Goal: Information Seeking & Learning: Learn about a topic

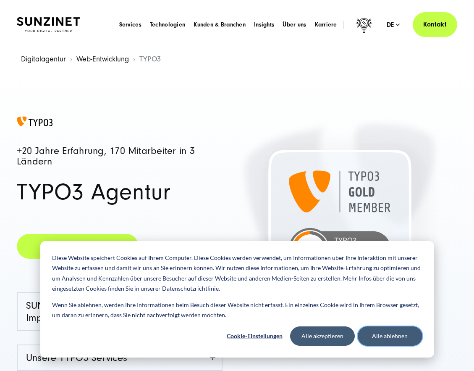
click at [388, 331] on button "Alle ablehnen" at bounding box center [390, 335] width 65 height 19
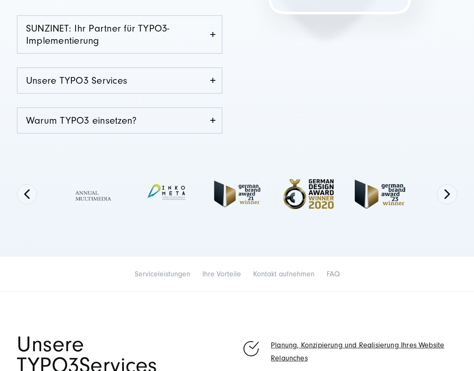
scroll to position [279, 0]
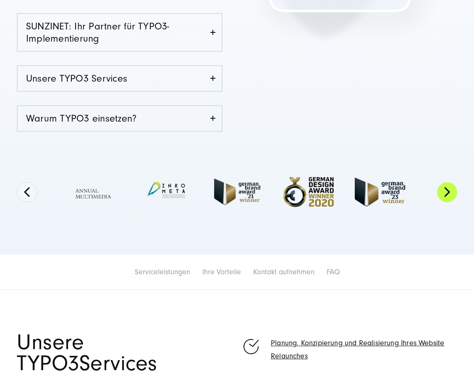
click at [441, 194] on button "Next" at bounding box center [447, 192] width 20 height 20
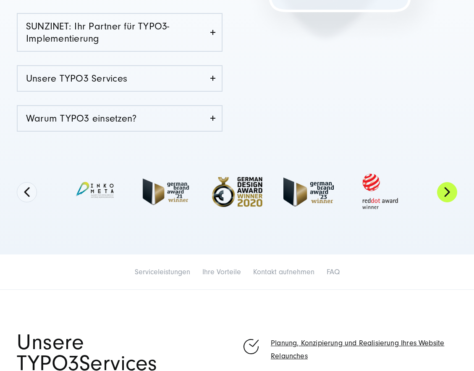
click at [441, 194] on button "Next" at bounding box center [447, 192] width 20 height 20
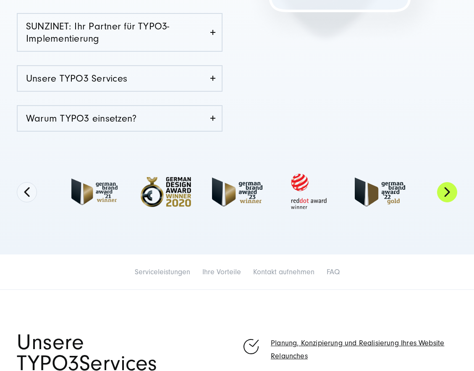
click at [441, 194] on button "Next" at bounding box center [447, 192] width 20 height 20
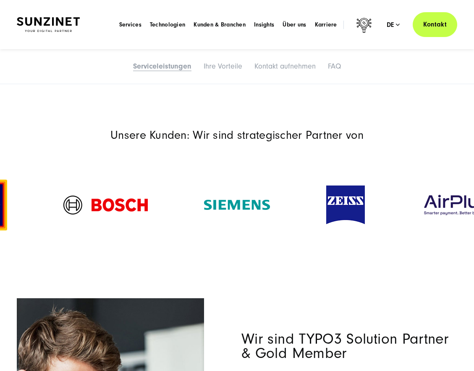
scroll to position [866, 0]
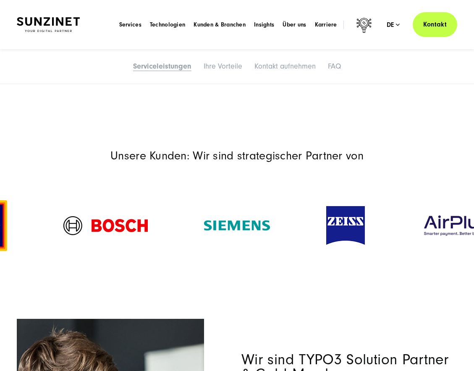
click at [448, 213] on img at bounding box center [456, 225] width 71 height 24
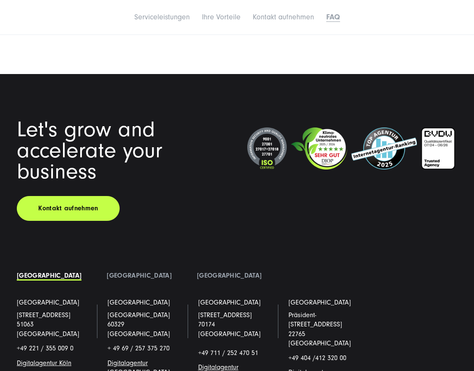
scroll to position [5098, 0]
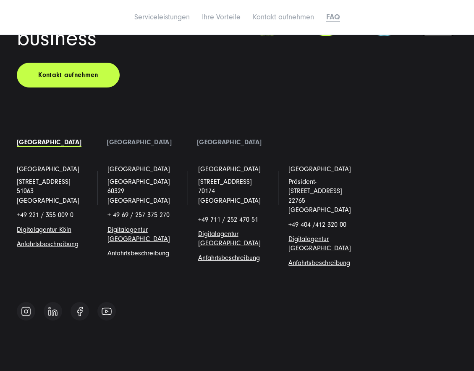
click at [130, 178] on span "[GEOGRAPHIC_DATA]" at bounding box center [139, 182] width 63 height 8
copy span "[GEOGRAPHIC_DATA]"
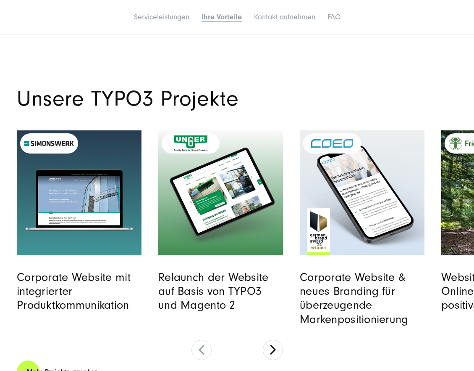
scroll to position [4006, 0]
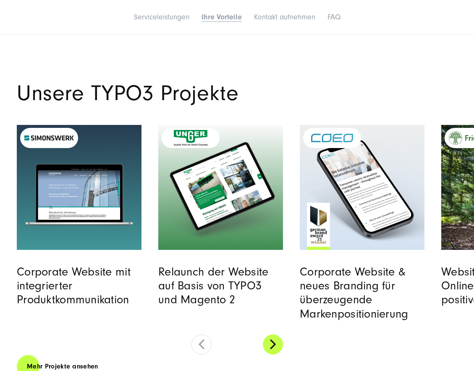
click at [275, 334] on button at bounding box center [273, 344] width 20 height 20
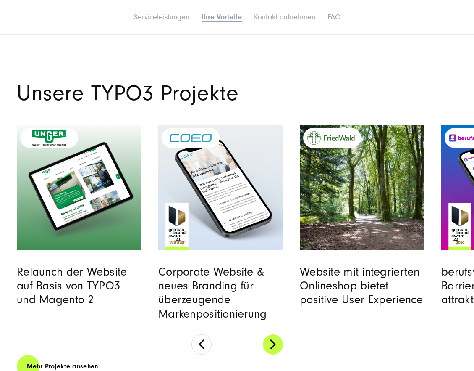
click at [275, 334] on button at bounding box center [273, 344] width 20 height 20
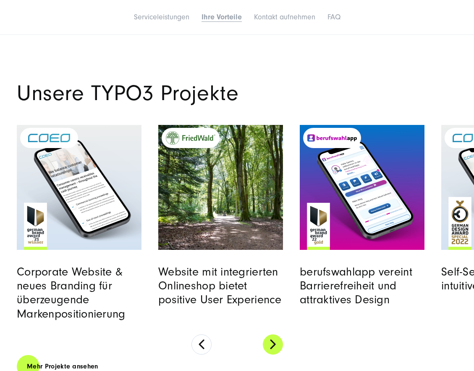
click at [275, 334] on button at bounding box center [273, 344] width 20 height 20
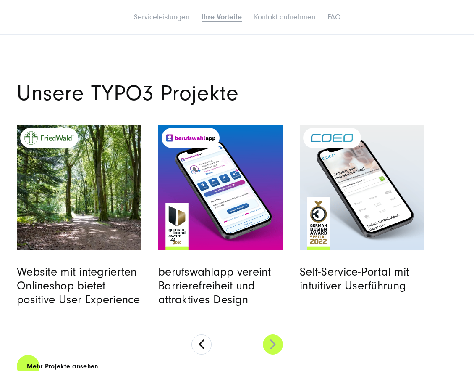
click at [272, 334] on button at bounding box center [273, 344] width 20 height 20
click at [82, 354] on link "Mehr Projekte ansehen" at bounding box center [63, 366] width 92 height 24
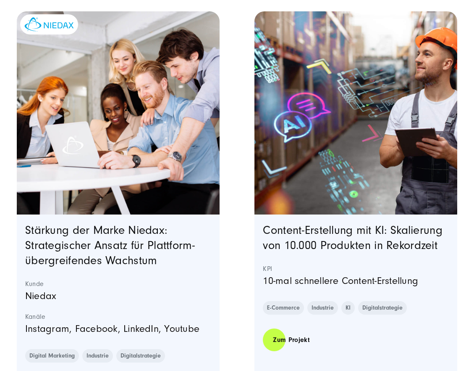
scroll to position [1094, 0]
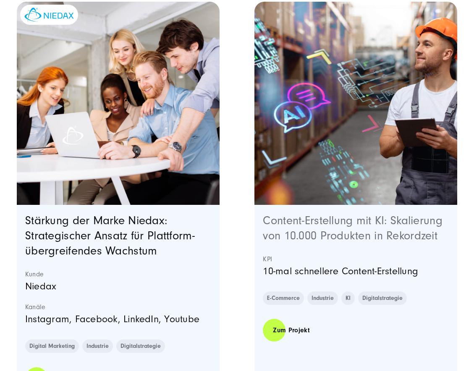
click at [296, 236] on link "Content-Erstellung mit KI: Skalierung von 10.000 Produkten in Rekordzeit" at bounding box center [352, 228] width 179 height 28
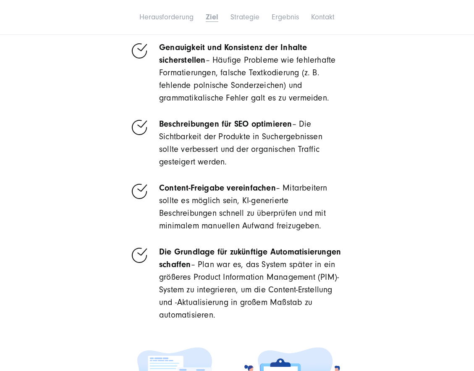
scroll to position [1619, 0]
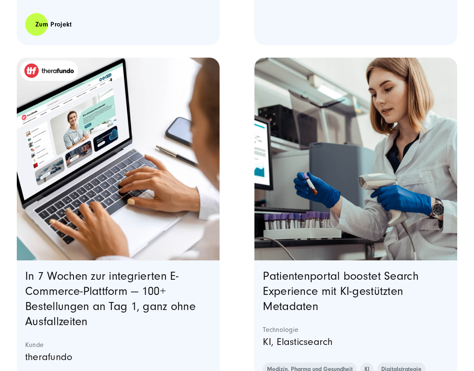
scroll to position [627, 0]
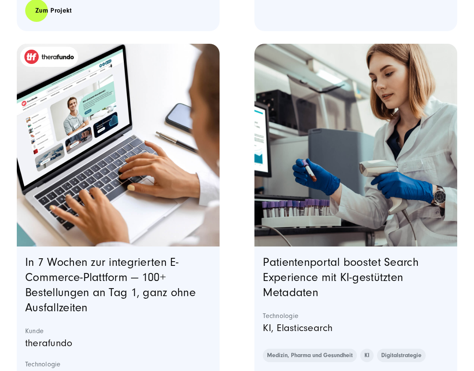
click at [309, 227] on img "Featured image: Die Person im weißen Labormantel arbeitet in einem Labor und hä…" at bounding box center [356, 145] width 207 height 207
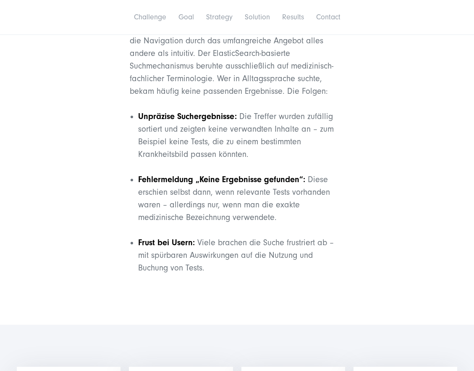
scroll to position [750, 0]
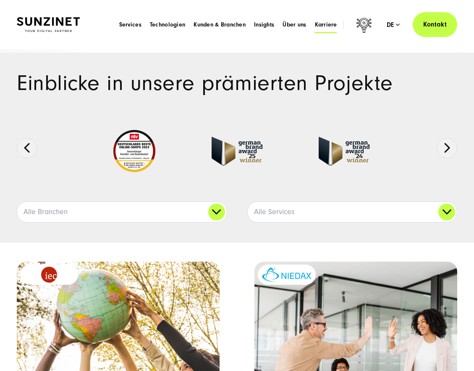
click at [327, 24] on span "Karriere" at bounding box center [326, 25] width 22 height 8
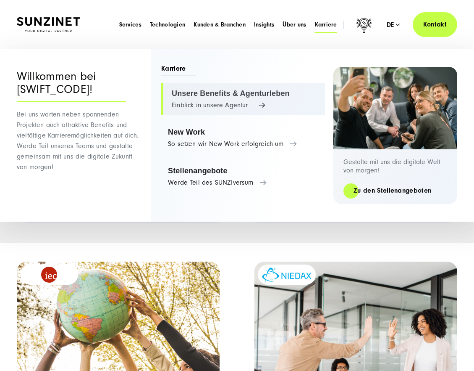
click at [190, 105] on link "Unsere Benefits & Agenturleben Einblick in unsere Agentur" at bounding box center [243, 99] width 164 height 32
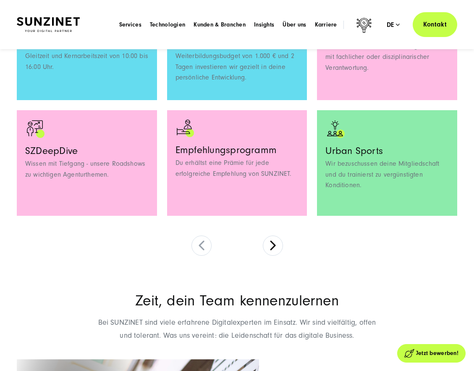
scroll to position [754, 0]
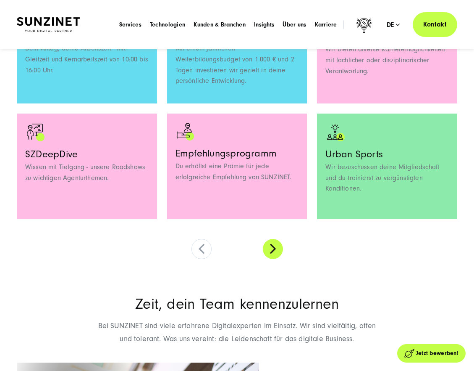
click at [271, 255] on button at bounding box center [273, 249] width 20 height 20
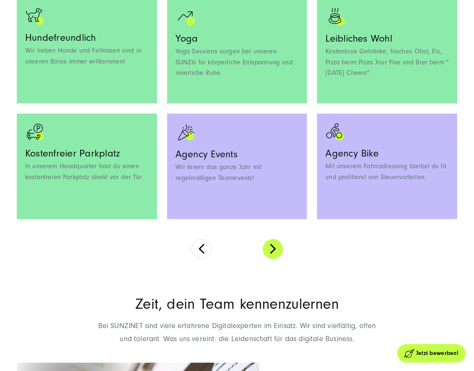
click at [270, 242] on button at bounding box center [273, 249] width 20 height 20
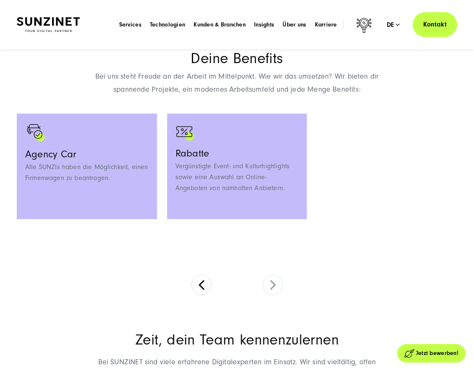
scroll to position [521, 0]
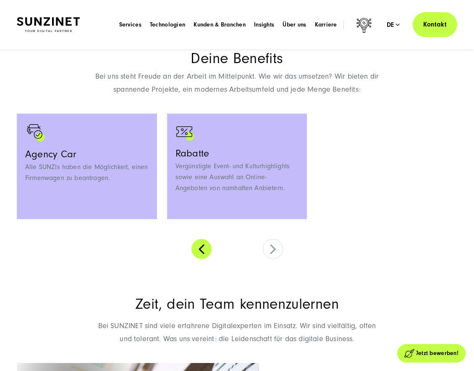
click at [205, 250] on button at bounding box center [202, 249] width 20 height 20
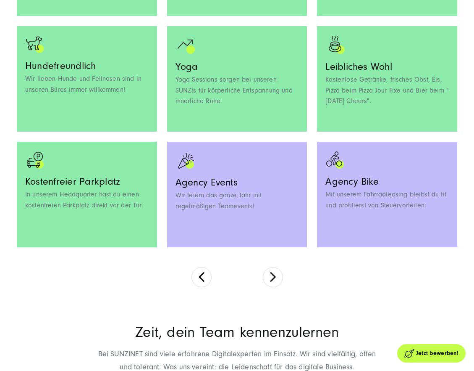
scroll to position [751, 0]
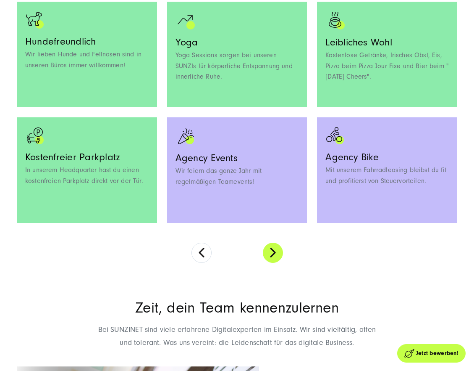
click at [268, 251] on button at bounding box center [273, 252] width 20 height 20
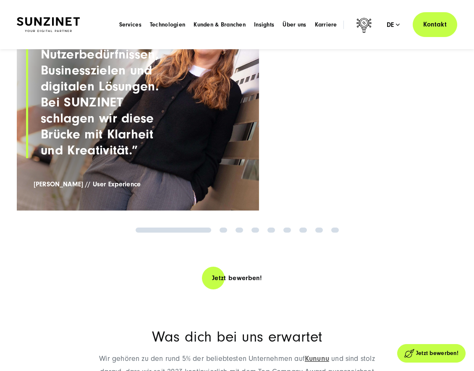
scroll to position [889, 0]
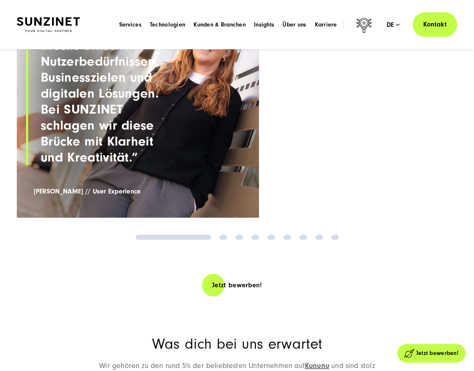
click at [225, 237] on link "2" at bounding box center [224, 236] width 8 height 5
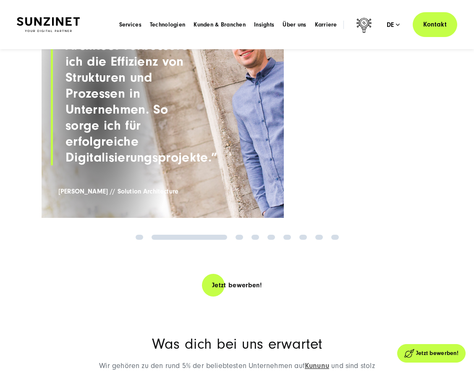
click at [247, 232] on div "Zeit, dein Team kennenzulernen Bei SUNZINET sind viele erfahrene Digitalexperte…" at bounding box center [237, 84] width 474 height 310
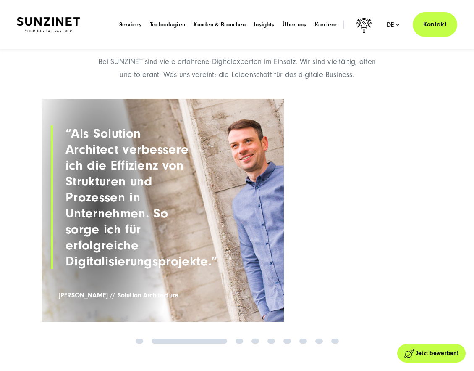
scroll to position [780, 0]
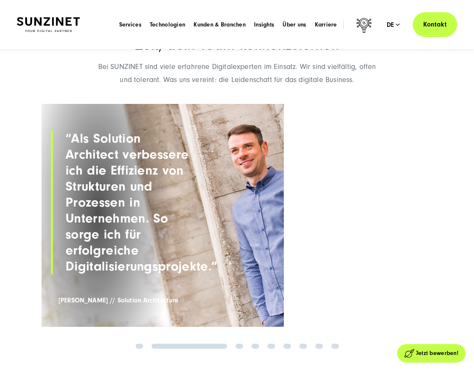
click at [286, 345] on link "6" at bounding box center [288, 345] width 8 height 5
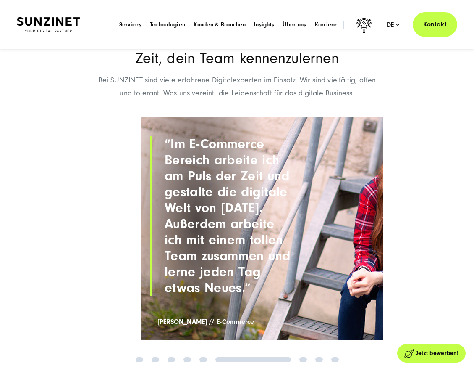
scroll to position [772, 0]
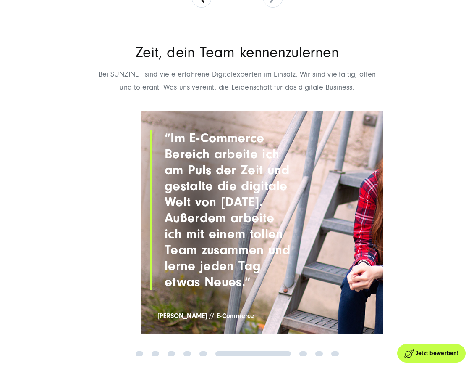
click at [308, 235] on figure at bounding box center [262, 222] width 242 height 223
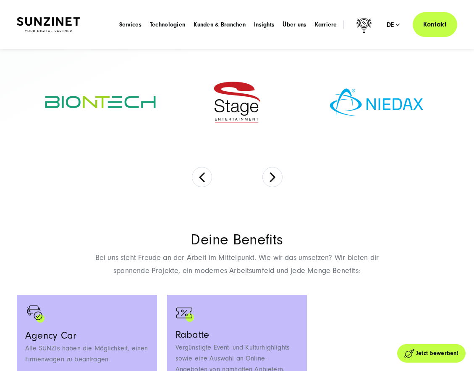
scroll to position [0, 0]
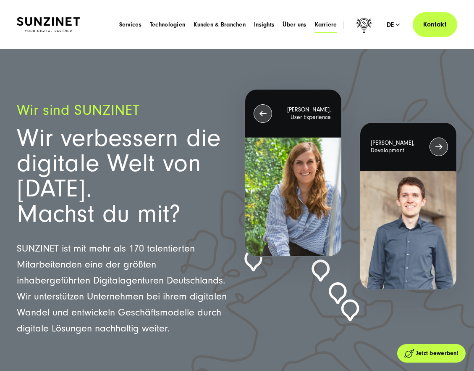
click at [327, 26] on span "Karriere" at bounding box center [326, 25] width 22 height 8
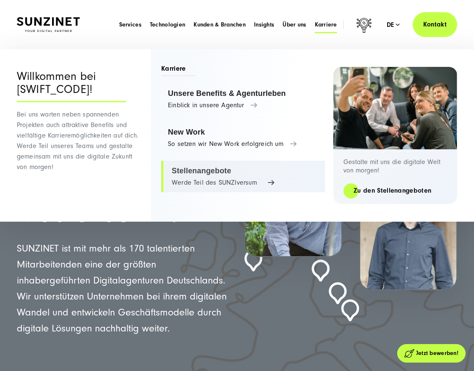
click at [182, 176] on link "Stellenangebote Werde Teil des SUNZIversum" at bounding box center [243, 176] width 164 height 32
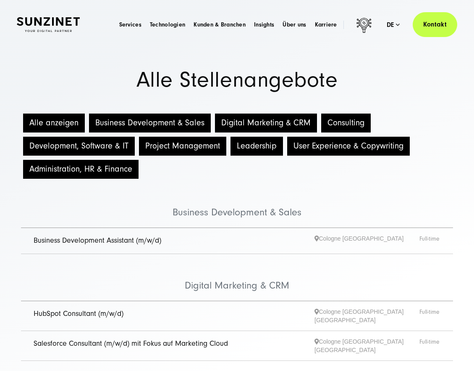
click at [126, 117] on button "Business Development & Sales" at bounding box center [150, 122] width 122 height 19
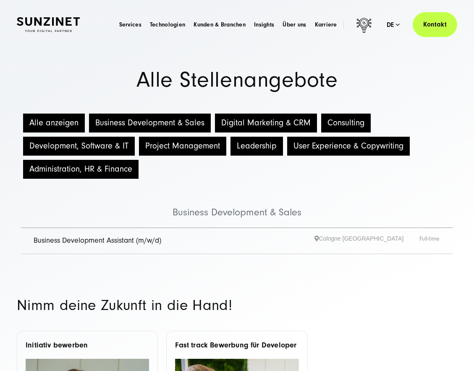
click at [277, 118] on button "Digital Marketing & CRM" at bounding box center [266, 122] width 102 height 19
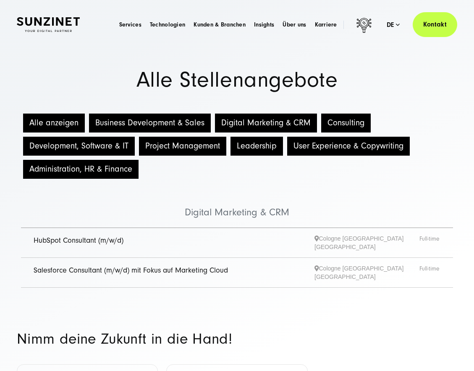
click at [166, 146] on button "Project Management" at bounding box center [182, 146] width 87 height 19
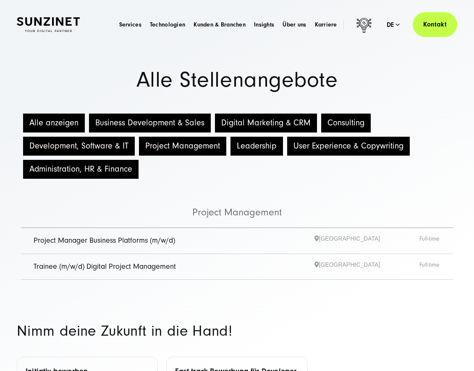
click at [84, 145] on button "Development, Software & IT" at bounding box center [79, 146] width 112 height 19
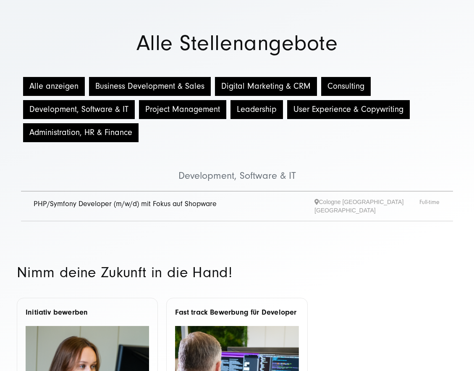
scroll to position [37, 0]
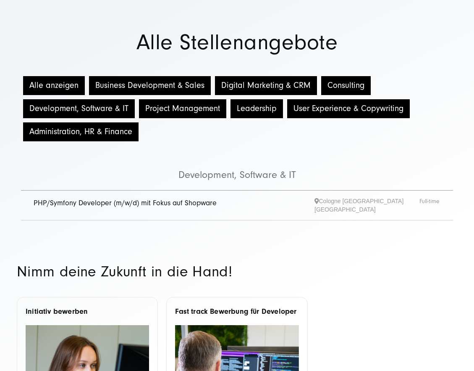
click at [320, 111] on button "User Experience & Copywriting" at bounding box center [348, 108] width 123 height 19
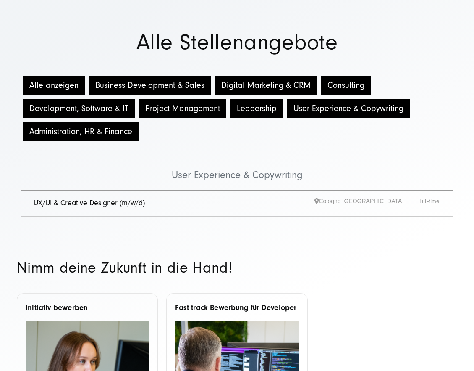
click at [242, 113] on button "Leadership" at bounding box center [257, 108] width 53 height 19
click at [305, 108] on button "User Experience & Copywriting" at bounding box center [348, 108] width 123 height 19
click at [103, 112] on button "Development, Software & IT" at bounding box center [79, 108] width 112 height 19
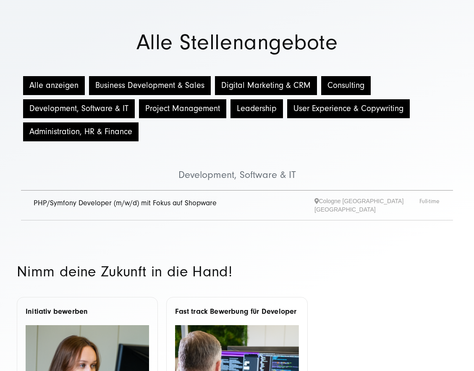
click at [110, 136] on button "Administration, HR & Finance" at bounding box center [81, 131] width 116 height 19
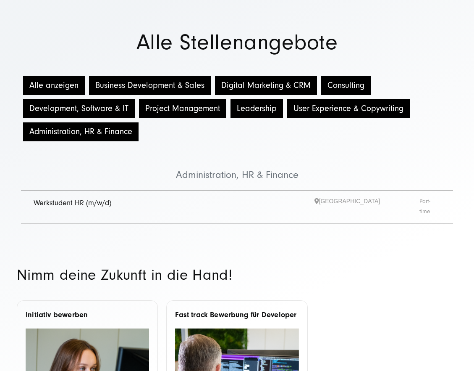
click at [64, 83] on button "Alle anzeigen" at bounding box center [54, 85] width 62 height 19
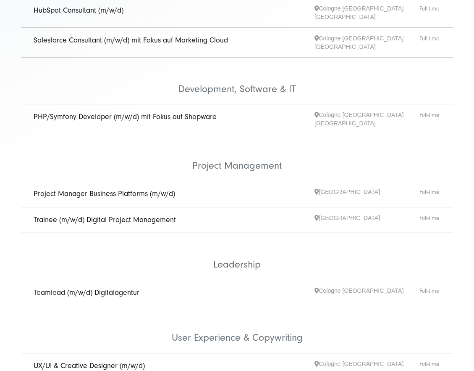
scroll to position [334, 0]
